Goal: Information Seeking & Learning: Learn about a topic

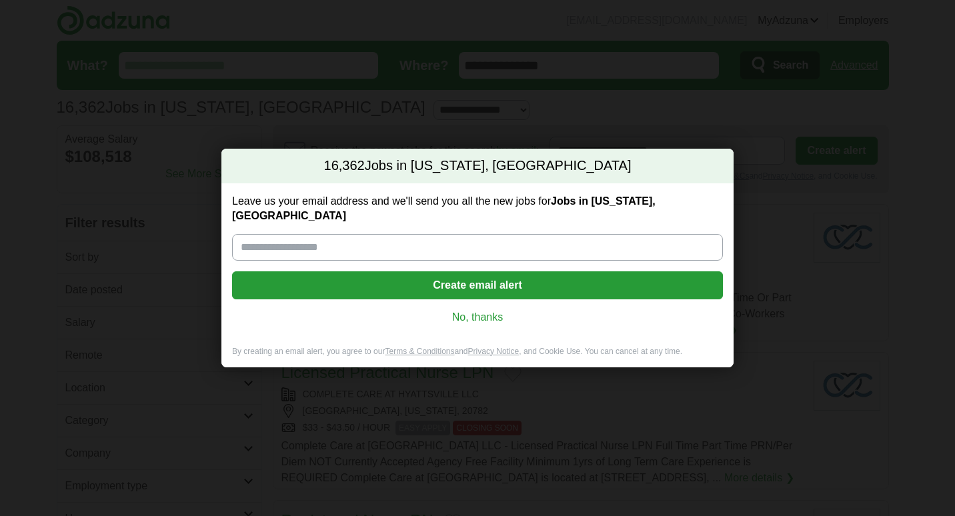
click at [495, 310] on link "No, thanks" at bounding box center [477, 317] width 469 height 15
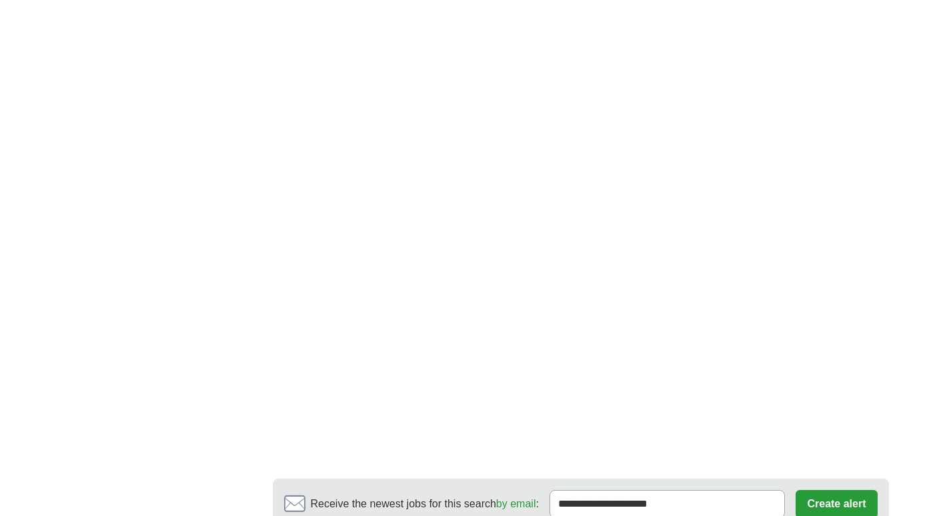
scroll to position [2240, 0]
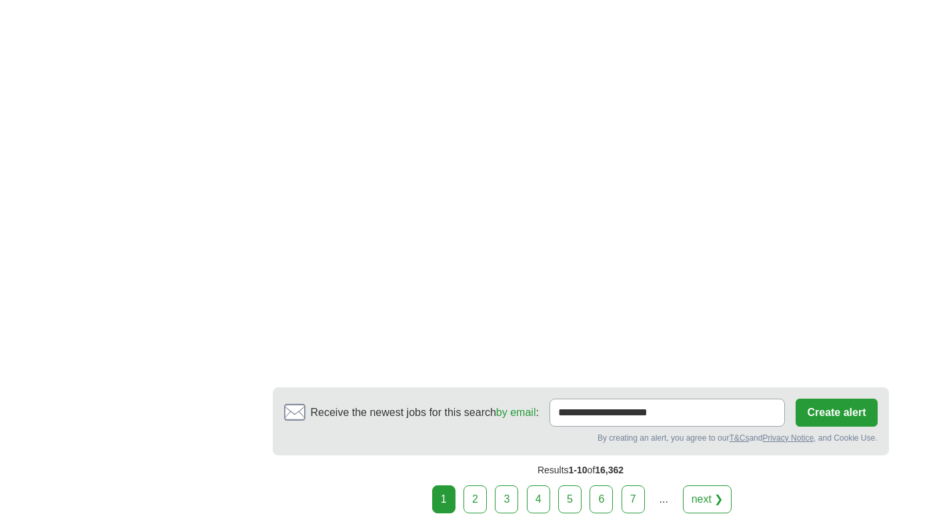
click at [479, 503] on link "2" at bounding box center [474, 499] width 23 height 28
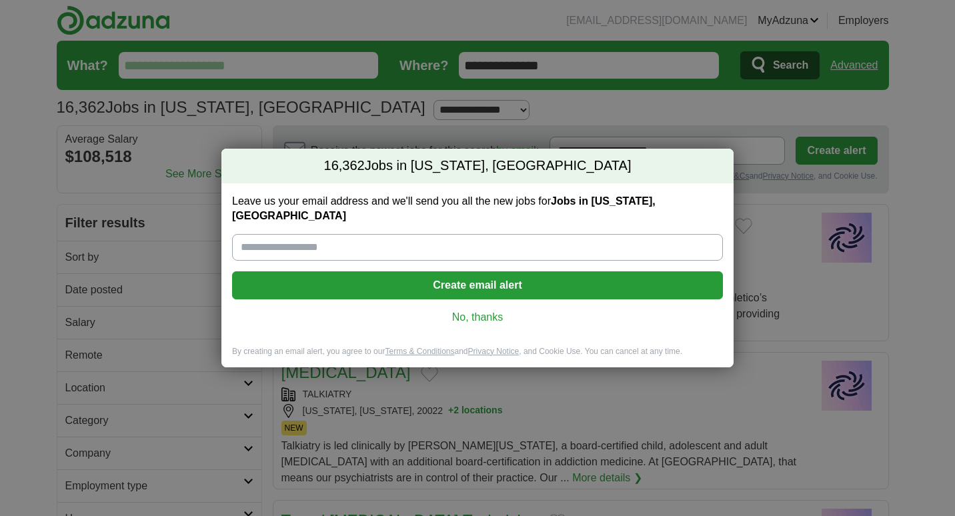
click at [483, 311] on link "No, thanks" at bounding box center [477, 317] width 469 height 15
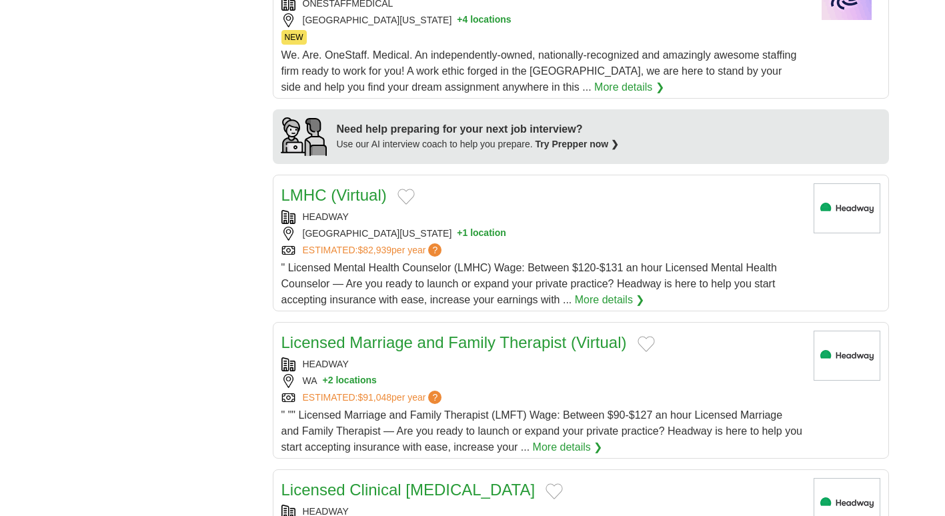
scroll to position [1051, 0]
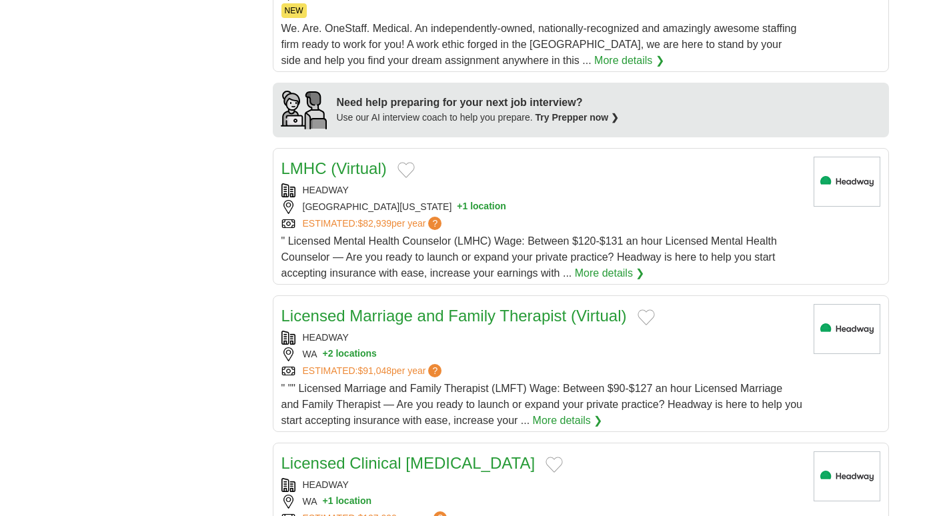
drag, startPoint x: 943, startPoint y: 252, endPoint x: 957, endPoint y: 266, distance: 19.3
click at [945, 266] on html "ctadamsjones@gmail.com MyAdzuna Alerts Favorites Resumes ApplyIQ Preferences Po…" at bounding box center [472, 444] width 945 height 2991
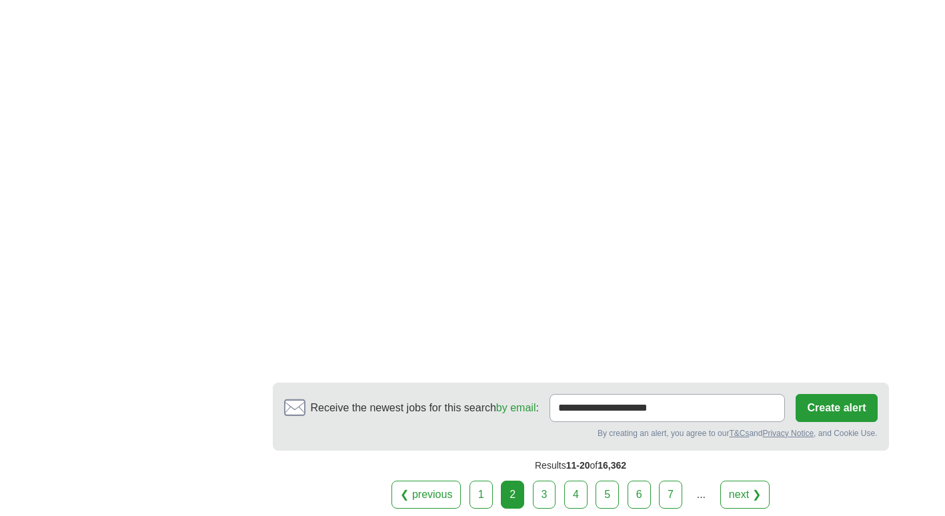
scroll to position [2252, 0]
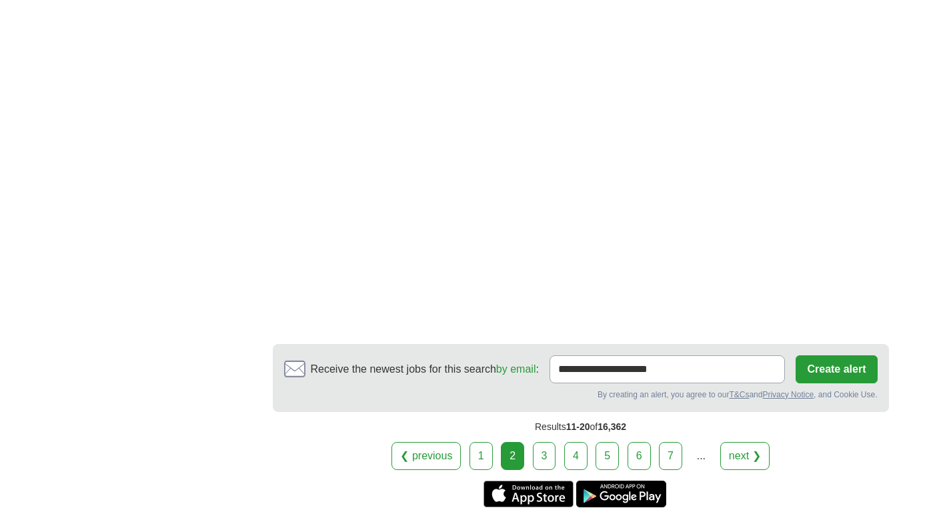
click at [551, 455] on link "3" at bounding box center [544, 456] width 23 height 28
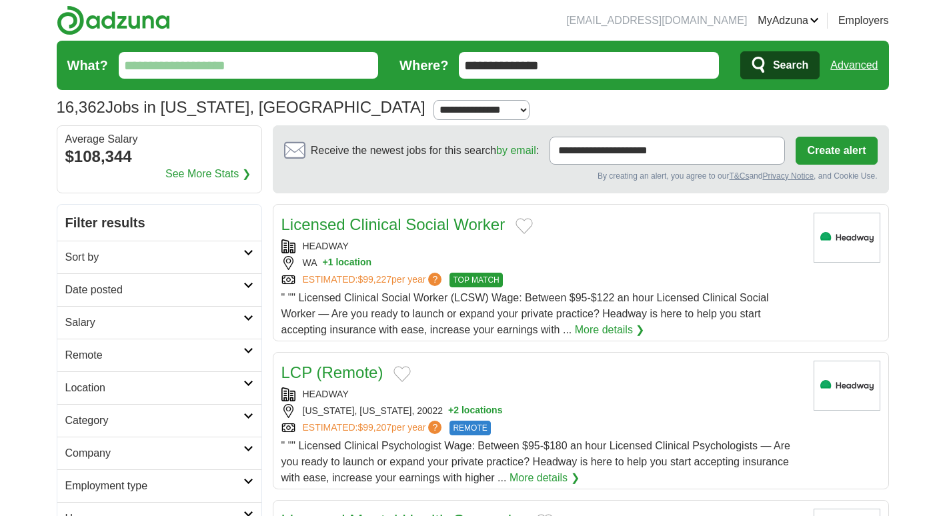
click at [304, 62] on input "What?" at bounding box center [249, 65] width 260 height 27
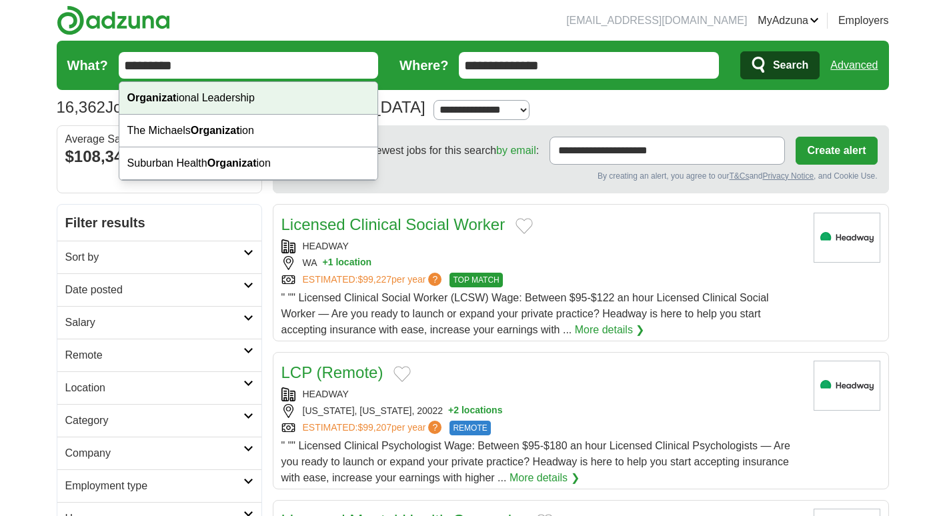
click at [256, 107] on div "Organizat ional Leadership" at bounding box center [248, 98] width 259 height 33
type input "**********"
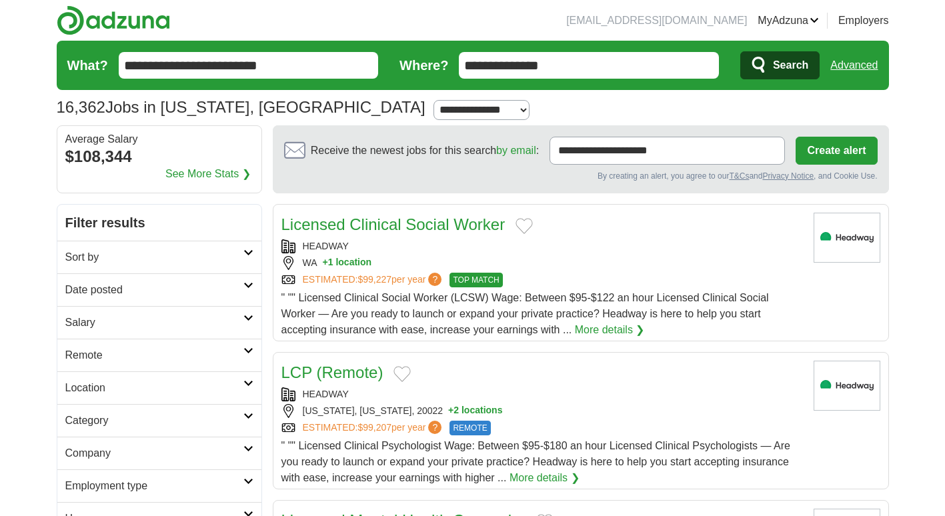
click at [784, 65] on span "Search" at bounding box center [790, 65] width 35 height 27
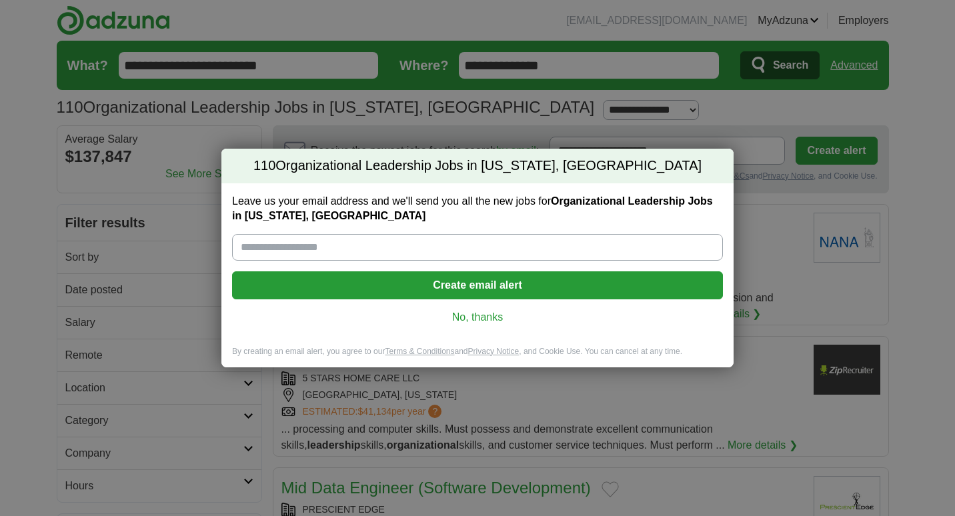
click at [494, 318] on link "No, thanks" at bounding box center [477, 317] width 469 height 15
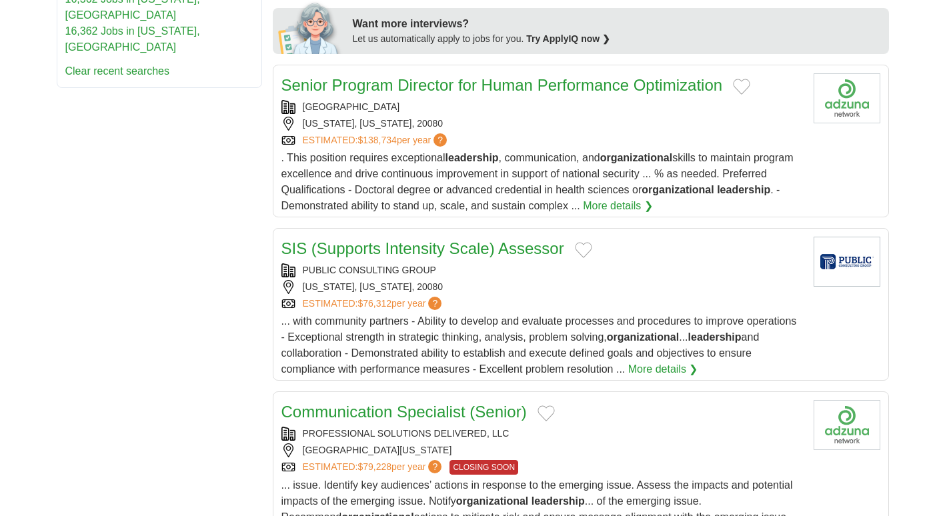
scroll to position [594, 0]
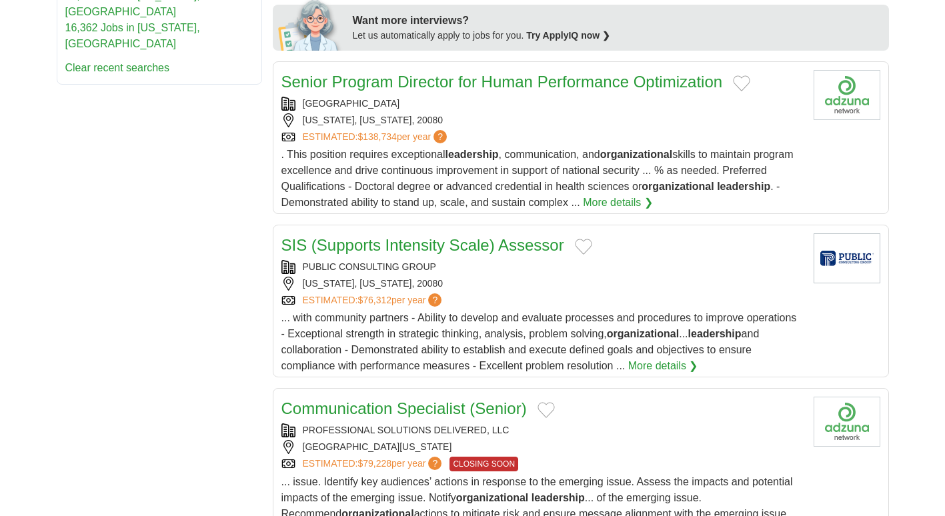
click at [407, 83] on link "Senior Program Director for Human Performance Optimization" at bounding box center [501, 82] width 441 height 18
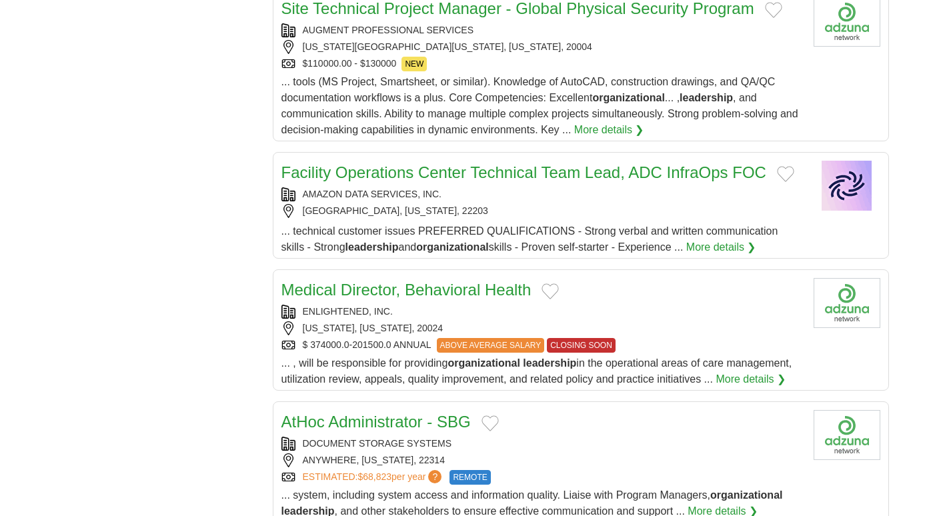
scroll to position [1227, 0]
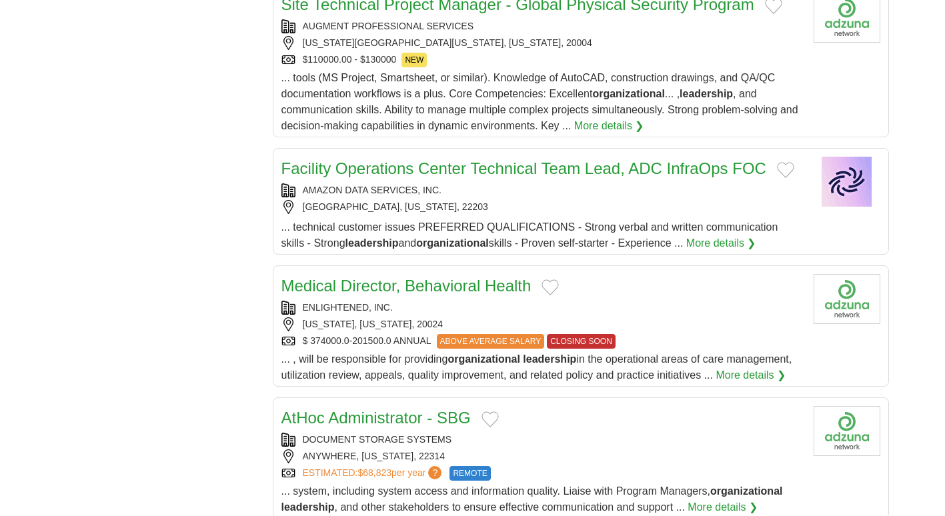
click at [407, 287] on link "Medical Director, Behavioral Health" at bounding box center [406, 286] width 250 height 18
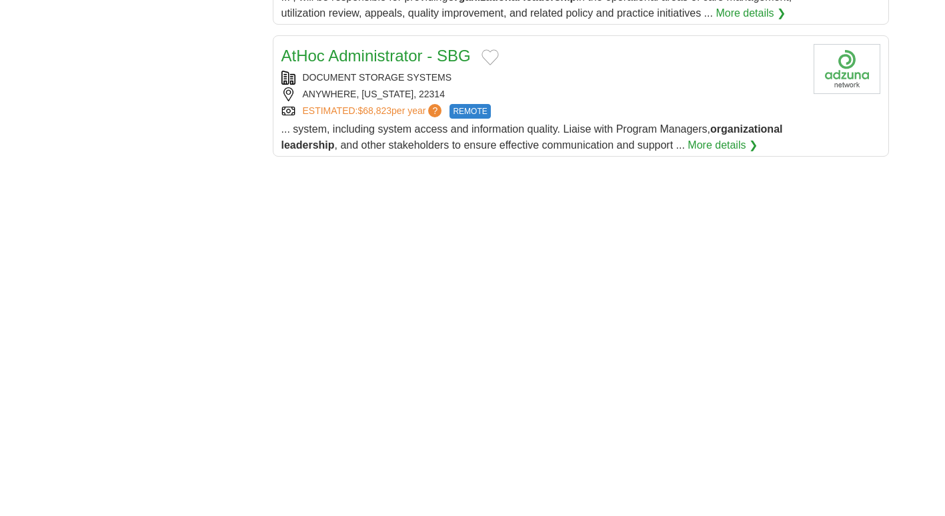
scroll to position [1587, 0]
